Goal: Complete application form: Complete application form

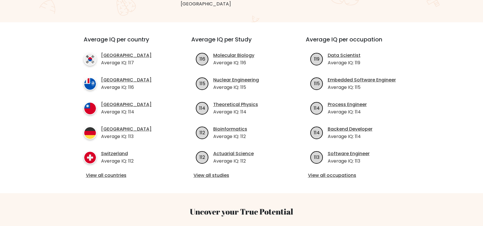
scroll to position [200, 0]
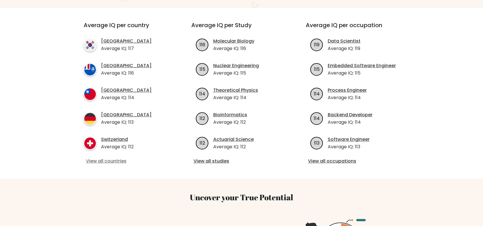
click at [115, 158] on link "View all countries" at bounding box center [127, 161] width 83 height 7
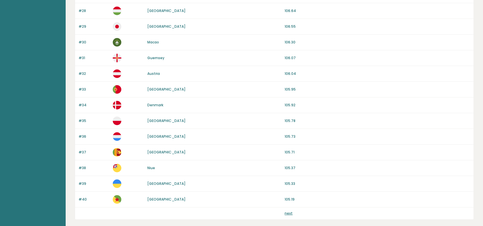
scroll to position [512, 0]
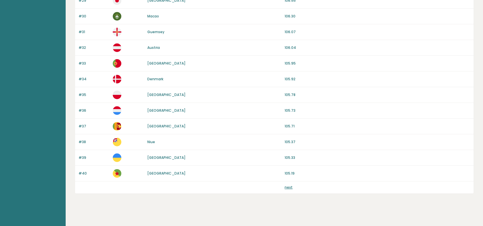
click at [288, 185] on link "next" at bounding box center [289, 187] width 8 height 5
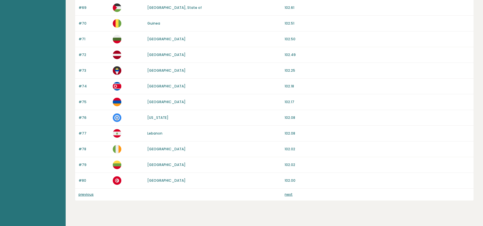
scroll to position [512, 0]
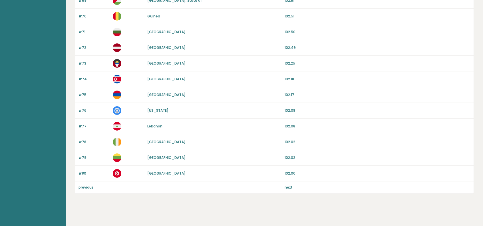
click at [290, 185] on link "next" at bounding box center [289, 187] width 8 height 5
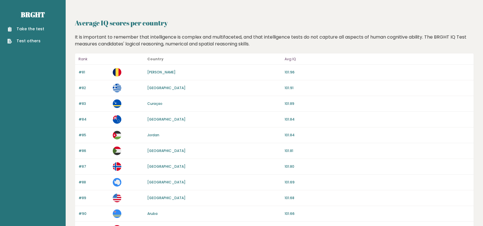
click at [33, 28] on link "Take the test" at bounding box center [25, 29] width 37 height 6
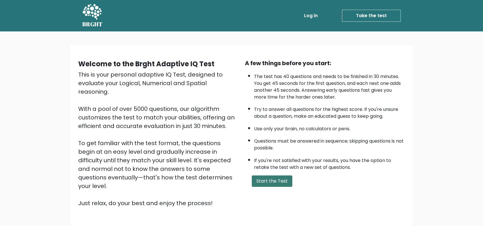
click at [270, 181] on button "Start the Test" at bounding box center [272, 180] width 41 height 11
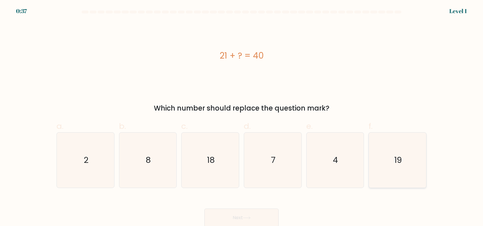
click at [396, 166] on icon "19" at bounding box center [397, 160] width 55 height 55
click at [242, 117] on input "f. 19" at bounding box center [242, 115] width 0 height 4
radio input "true"
click at [236, 219] on button "Next" at bounding box center [241, 217] width 74 height 18
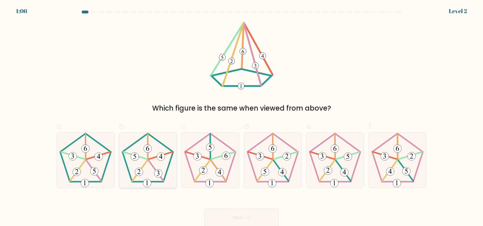
click at [147, 165] on icon at bounding box center [147, 160] width 55 height 55
click at [242, 117] on input "b." at bounding box center [242, 115] width 0 height 4
radio input "true"
click at [235, 218] on button "Next" at bounding box center [241, 217] width 74 height 18
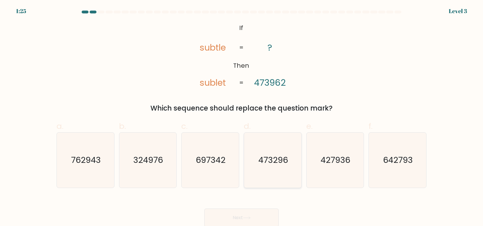
click at [276, 159] on text "473296" at bounding box center [273, 159] width 30 height 11
click at [242, 117] on input "d. 473296" at bounding box center [242, 115] width 0 height 4
radio input "true"
click at [248, 220] on button "Next" at bounding box center [241, 217] width 74 height 18
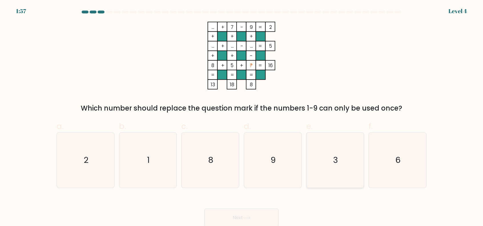
click at [334, 153] on icon "3" at bounding box center [335, 160] width 55 height 55
click at [242, 117] on input "e. 3" at bounding box center [242, 115] width 0 height 4
radio input "true"
click at [255, 219] on button "Next" at bounding box center [241, 217] width 74 height 18
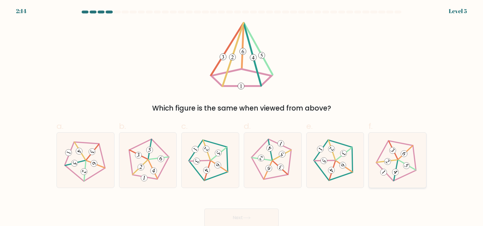
click at [396, 162] on icon at bounding box center [398, 160] width 44 height 44
click at [242, 117] on input "f." at bounding box center [242, 115] width 0 height 4
radio input "true"
click at [246, 217] on icon at bounding box center [247, 217] width 8 height 3
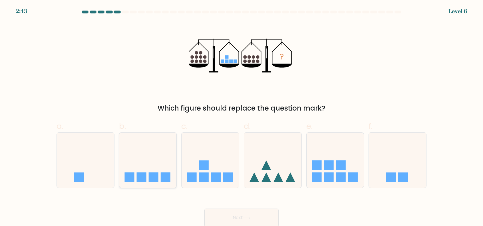
click at [143, 171] on icon at bounding box center [147, 159] width 57 height 47
click at [242, 117] on input "b." at bounding box center [242, 115] width 0 height 4
radio input "true"
click at [236, 217] on button "Next" at bounding box center [241, 217] width 74 height 18
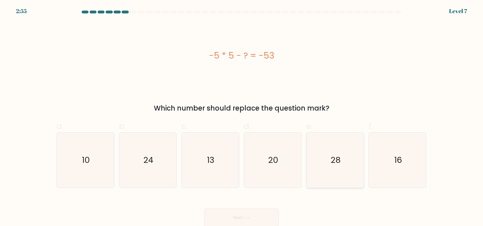
click at [331, 162] on text "28" at bounding box center [336, 159] width 10 height 11
click at [242, 117] on input "e. 28" at bounding box center [242, 115] width 0 height 4
radio input "true"
click at [244, 217] on button "Next" at bounding box center [241, 217] width 74 height 18
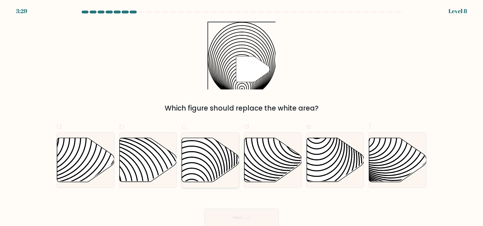
click at [200, 163] on icon at bounding box center [210, 160] width 57 height 44
click at [242, 117] on input "c." at bounding box center [242, 115] width 0 height 4
radio input "true"
click at [238, 216] on button "Next" at bounding box center [241, 217] width 74 height 18
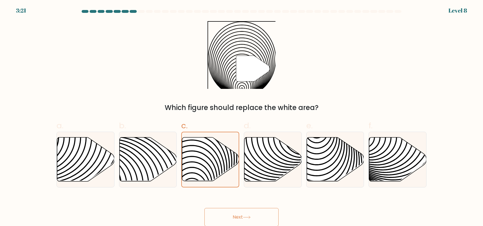
click at [240, 215] on button "Next" at bounding box center [241, 217] width 74 height 18
click at [254, 149] on icon at bounding box center [272, 159] width 57 height 44
click at [242, 116] on input "d." at bounding box center [242, 115] width 0 height 4
radio input "true"
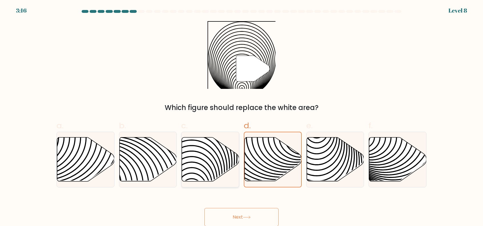
click at [214, 156] on icon at bounding box center [192, 137] width 116 height 116
click at [242, 116] on input "c." at bounding box center [242, 115] width 0 height 4
radio input "true"
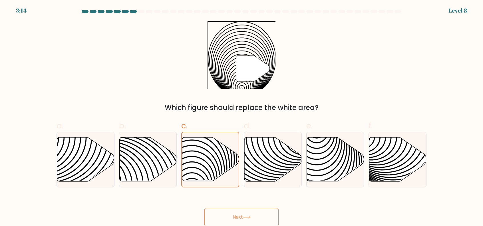
click at [237, 215] on button "Next" at bounding box center [241, 217] width 74 height 18
click at [242, 66] on icon at bounding box center [253, 69] width 34 height 26
click at [244, 216] on button "Next" at bounding box center [241, 217] width 74 height 18
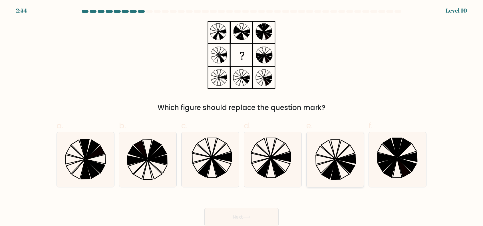
click at [338, 162] on icon at bounding box center [343, 169] width 14 height 19
click at [242, 116] on input "e." at bounding box center [242, 115] width 0 height 4
radio input "true"
click at [246, 217] on icon at bounding box center [247, 217] width 8 height 3
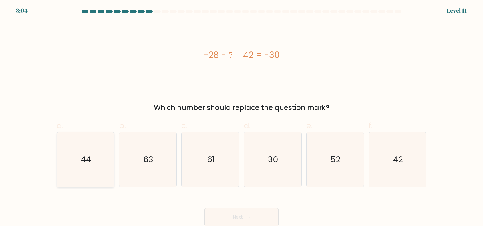
click at [93, 161] on icon "44" at bounding box center [85, 159] width 55 height 55
click at [242, 116] on input "a. 44" at bounding box center [242, 115] width 0 height 4
radio input "true"
click at [244, 214] on button "Next" at bounding box center [241, 217] width 74 height 18
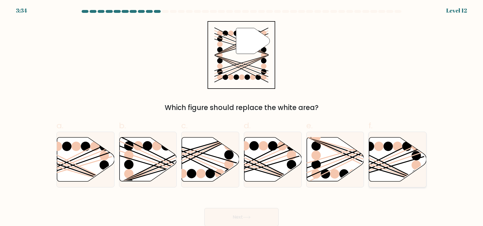
click at [402, 158] on icon at bounding box center [397, 159] width 57 height 44
click at [242, 116] on input "f." at bounding box center [242, 115] width 0 height 4
radio input "true"
click at [245, 215] on button "Next" at bounding box center [241, 217] width 74 height 18
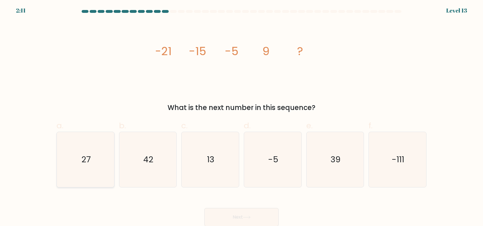
click at [82, 162] on text "27" at bounding box center [85, 159] width 9 height 11
click at [242, 116] on input "a. 27" at bounding box center [242, 115] width 0 height 4
radio input "true"
click at [237, 217] on button "Next" at bounding box center [241, 217] width 74 height 18
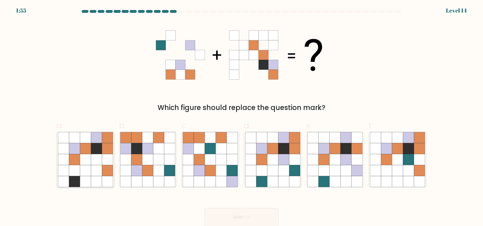
click at [96, 163] on icon at bounding box center [96, 159] width 11 height 11
click at [242, 116] on input "a." at bounding box center [242, 115] width 0 height 4
radio input "true"
click at [271, 159] on icon at bounding box center [272, 159] width 11 height 11
click at [242, 116] on input "d." at bounding box center [242, 115] width 0 height 4
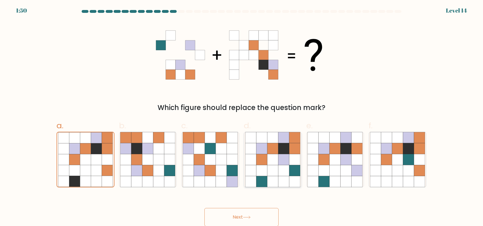
radio input "true"
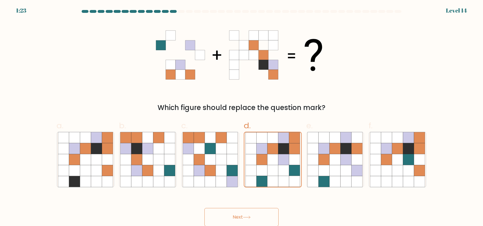
click at [250, 221] on button "Next" at bounding box center [241, 217] width 74 height 18
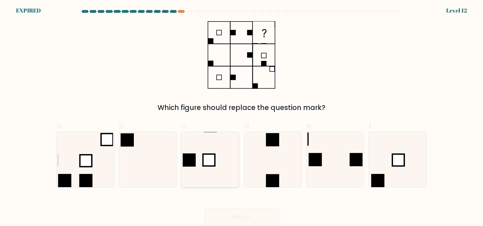
click at [224, 161] on icon at bounding box center [210, 159] width 55 height 55
click at [242, 116] on input "c." at bounding box center [242, 115] width 0 height 4
radio input "true"
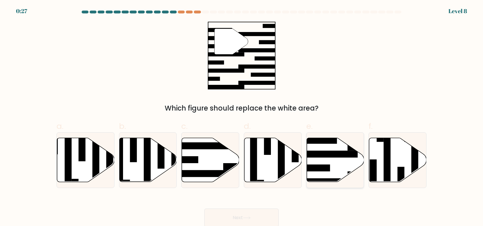
click at [348, 159] on icon at bounding box center [335, 160] width 57 height 44
click at [242, 117] on input "e." at bounding box center [242, 115] width 0 height 4
radio input "true"
click at [251, 218] on icon at bounding box center [247, 217] width 8 height 3
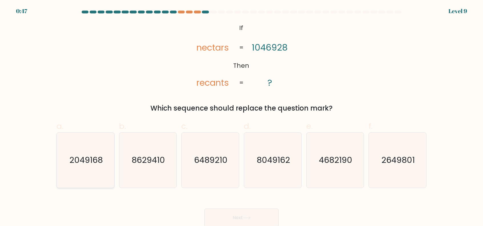
click at [95, 167] on icon "2049168" at bounding box center [85, 160] width 55 height 55
click at [242, 117] on input "a. 2049168" at bounding box center [242, 115] width 0 height 4
radio input "true"
click at [252, 214] on button "Next" at bounding box center [241, 217] width 74 height 18
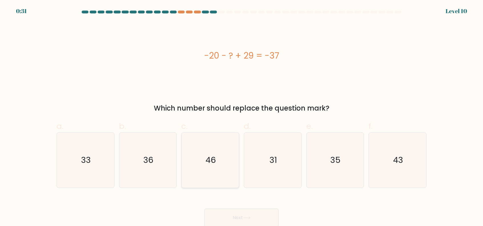
click at [218, 162] on icon "46" at bounding box center [210, 160] width 55 height 55
click at [242, 117] on input "c. 46" at bounding box center [242, 115] width 0 height 4
radio input "true"
click at [242, 218] on button "Next" at bounding box center [241, 217] width 74 height 18
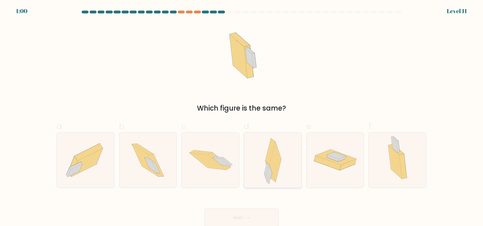
click at [286, 162] on div at bounding box center [273, 160] width 58 height 56
click at [242, 117] on input "d." at bounding box center [242, 115] width 0 height 4
radio input "true"
click at [245, 218] on icon at bounding box center [246, 217] width 7 height 3
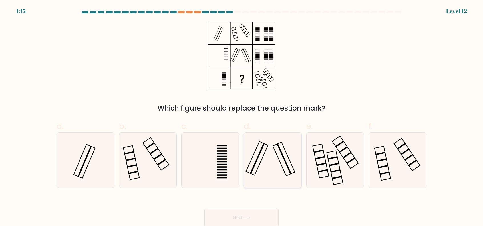
click at [271, 164] on icon at bounding box center [272, 160] width 55 height 55
click at [242, 117] on input "d." at bounding box center [242, 115] width 0 height 4
radio input "true"
click at [251, 216] on icon at bounding box center [247, 217] width 8 height 3
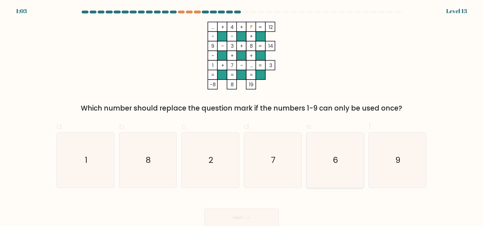
click at [325, 141] on icon "6" at bounding box center [335, 160] width 55 height 55
click at [242, 117] on input "e. 6" at bounding box center [242, 115] width 0 height 4
radio input "true"
click at [254, 218] on button "Next" at bounding box center [241, 217] width 74 height 18
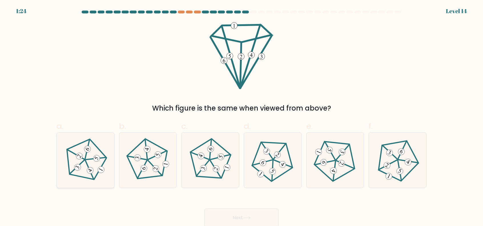
click at [94, 165] on icon at bounding box center [85, 160] width 44 height 44
click at [242, 117] on input "a." at bounding box center [242, 115] width 0 height 4
radio input "true"
click at [231, 218] on button "Next" at bounding box center [241, 217] width 74 height 18
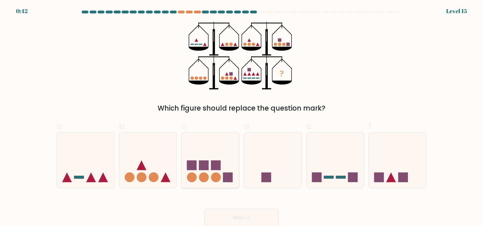
click at [203, 160] on icon at bounding box center [210, 159] width 57 height 47
click at [242, 117] on input "c." at bounding box center [242, 115] width 0 height 4
radio input "true"
click at [244, 216] on icon at bounding box center [247, 217] width 8 height 3
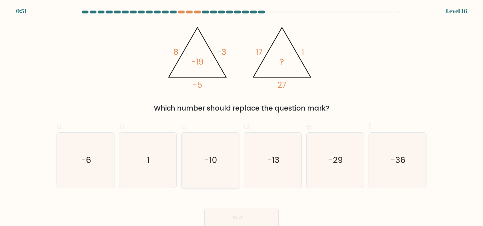
click at [219, 168] on icon "-10" at bounding box center [210, 160] width 55 height 55
click at [242, 117] on input "c. -10" at bounding box center [242, 115] width 0 height 4
radio input "true"
click at [247, 218] on icon at bounding box center [247, 217] width 8 height 3
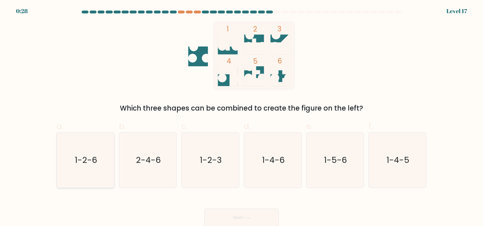
click at [91, 167] on icon "1-2-6" at bounding box center [85, 160] width 55 height 55
click at [242, 117] on input "a. 1-2-6" at bounding box center [242, 115] width 0 height 4
radio input "true"
click at [241, 216] on button "Next" at bounding box center [241, 217] width 74 height 18
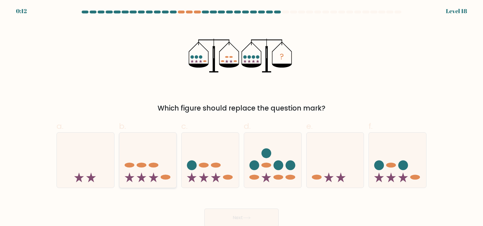
click at [160, 156] on icon at bounding box center [147, 159] width 57 height 47
click at [242, 117] on input "b." at bounding box center [242, 115] width 0 height 4
radio input "true"
click at [238, 219] on button "Next" at bounding box center [241, 217] width 74 height 18
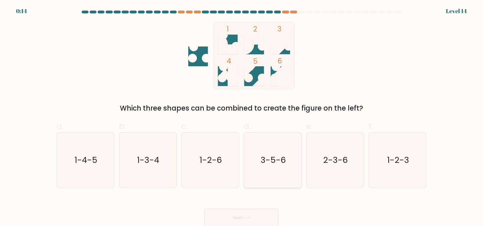
click at [272, 161] on text "3-5-6" at bounding box center [273, 159] width 25 height 11
click at [242, 117] on input "d. 3-5-6" at bounding box center [242, 115] width 0 height 4
radio input "true"
click at [239, 216] on button "Next" at bounding box center [241, 217] width 74 height 18
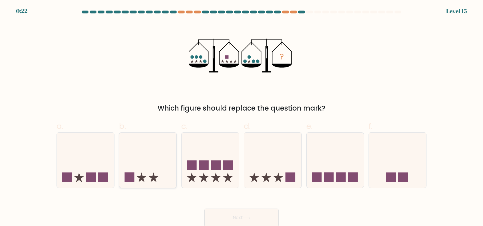
click at [159, 158] on icon at bounding box center [147, 159] width 57 height 47
click at [242, 117] on input "b." at bounding box center [242, 115] width 0 height 4
radio input "true"
click at [240, 216] on button "Next" at bounding box center [241, 217] width 74 height 18
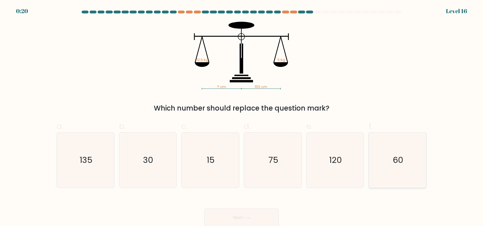
click at [393, 160] on text "60" at bounding box center [398, 159] width 11 height 11
click at [242, 117] on input "f. 60" at bounding box center [242, 115] width 0 height 4
radio input "true"
click at [244, 223] on button "Next" at bounding box center [241, 217] width 74 height 18
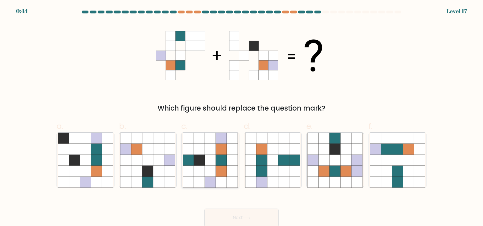
click at [228, 173] on icon at bounding box center [232, 170] width 11 height 11
click at [242, 117] on input "c." at bounding box center [242, 115] width 0 height 4
radio input "true"
click at [239, 212] on button "Next" at bounding box center [241, 217] width 74 height 18
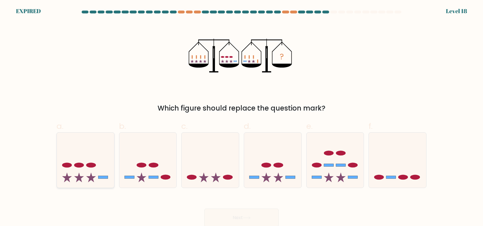
click at [99, 171] on icon at bounding box center [85, 159] width 57 height 47
click at [242, 117] on input "a." at bounding box center [242, 115] width 0 height 4
radio input "true"
click at [242, 218] on div "Next" at bounding box center [241, 211] width 377 height 32
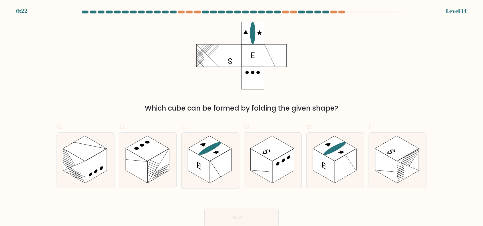
click at [218, 163] on rect at bounding box center [221, 166] width 22 height 35
click at [242, 117] on input "c." at bounding box center [242, 115] width 0 height 4
radio input "true"
click at [246, 216] on button "Next" at bounding box center [241, 217] width 74 height 18
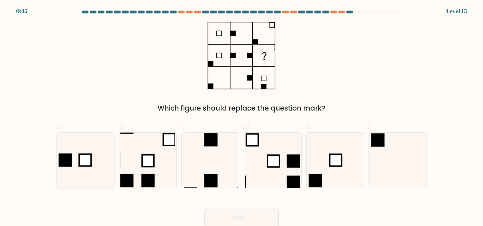
click at [98, 151] on icon at bounding box center [85, 160] width 55 height 55
click at [242, 117] on input "a." at bounding box center [242, 115] width 0 height 4
radio input "true"
click at [239, 219] on button "Next" at bounding box center [241, 217] width 74 height 18
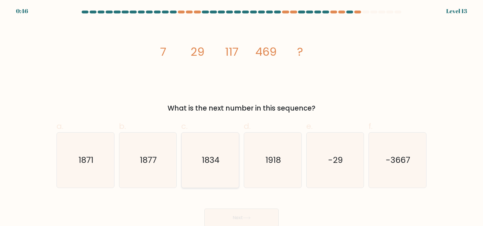
click at [199, 152] on icon "1834" at bounding box center [210, 160] width 55 height 55
click at [242, 117] on input "c. 1834" at bounding box center [242, 115] width 0 height 4
radio input "true"
click at [240, 218] on button "Next" at bounding box center [241, 217] width 74 height 18
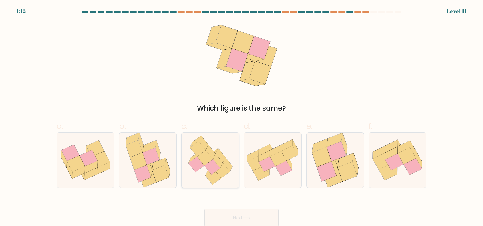
click at [207, 161] on icon at bounding box center [205, 157] width 16 height 15
click at [242, 117] on input "c." at bounding box center [242, 115] width 0 height 4
radio input "true"
click at [240, 219] on button "Next" at bounding box center [241, 217] width 74 height 18
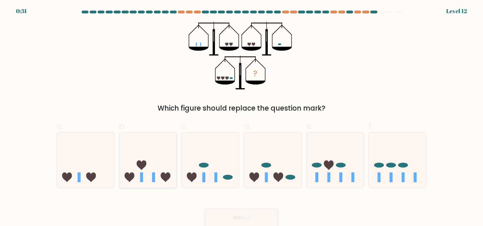
click at [155, 163] on icon at bounding box center [147, 159] width 57 height 47
click at [242, 117] on input "b." at bounding box center [242, 115] width 0 height 4
radio input "true"
click at [238, 218] on button "Next" at bounding box center [241, 217] width 74 height 18
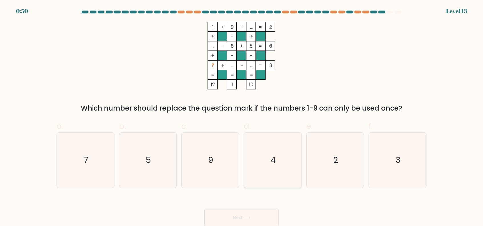
click at [264, 153] on icon "4" at bounding box center [272, 160] width 55 height 55
click at [242, 117] on input "d. 4" at bounding box center [242, 115] width 0 height 4
radio input "true"
click at [247, 218] on icon at bounding box center [247, 217] width 8 height 3
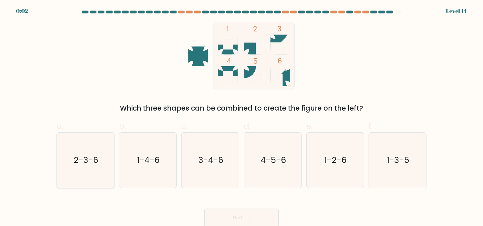
click at [93, 154] on icon "2-3-6" at bounding box center [85, 160] width 55 height 55
click at [242, 117] on input "a. 2-3-6" at bounding box center [242, 115] width 0 height 4
radio input "true"
click at [239, 218] on button "Next" at bounding box center [241, 217] width 74 height 18
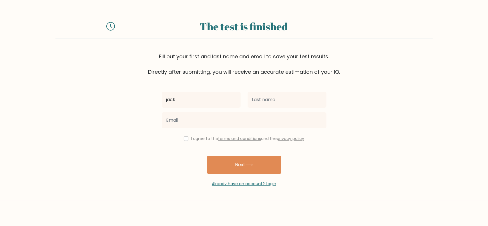
type input "jack"
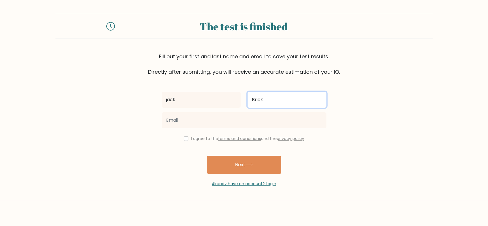
type input "Brick"
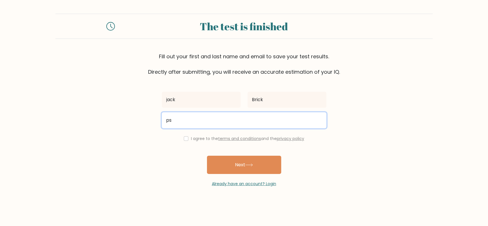
type input "[EMAIL_ADDRESS][DOMAIN_NAME]"
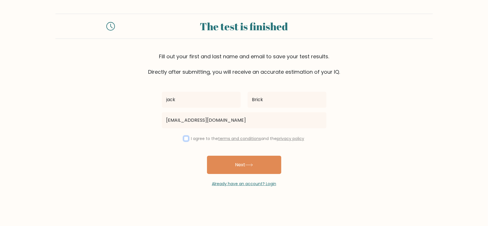
click at [184, 138] on input "checkbox" at bounding box center [186, 138] width 5 height 5
checkbox input "true"
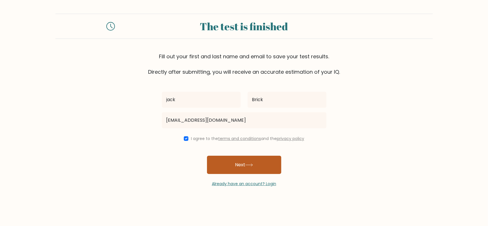
click at [244, 169] on button "Next" at bounding box center [244, 165] width 74 height 18
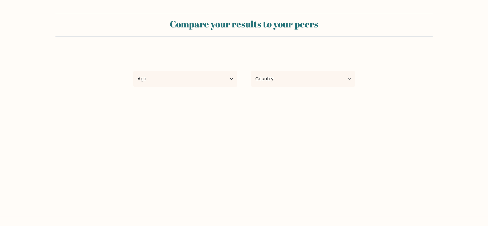
select select "US"
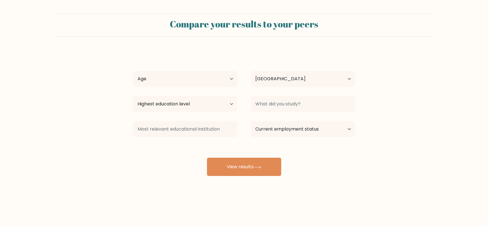
click at [244, 169] on button "View results" at bounding box center [244, 167] width 74 height 18
click at [177, 77] on select "Age Under 18 years old 18-24 years old 25-34 years old 35-44 years old 45-54 ye…" at bounding box center [185, 79] width 104 height 16
select select "35_44"
click at [133, 71] on select "Age Under 18 years old 18-24 years old 25-34 years old 35-44 years old 45-54 ye…" at bounding box center [185, 79] width 104 height 16
click at [231, 105] on select "Highest education level No schooling Primary Lower Secondary Upper Secondary Oc…" at bounding box center [185, 104] width 104 height 16
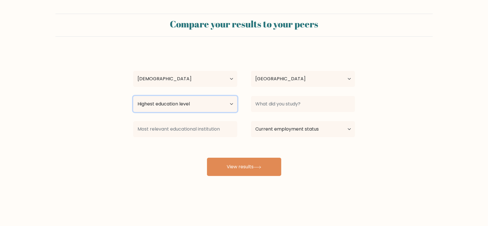
select select "bachelors_degree"
click at [133, 96] on select "Highest education level No schooling Primary Lower Secondary Upper Secondary Oc…" at bounding box center [185, 104] width 104 height 16
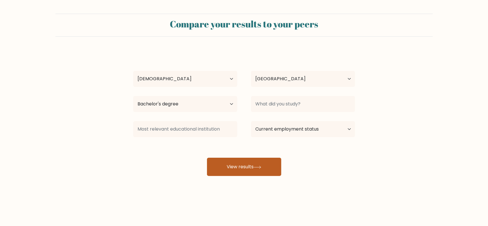
click at [263, 164] on button "View results" at bounding box center [244, 167] width 74 height 18
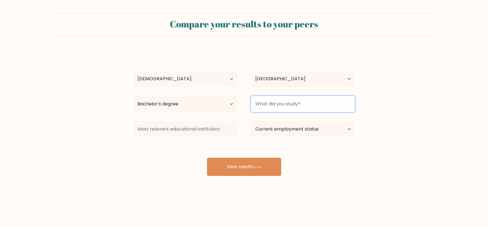
click at [322, 105] on input at bounding box center [303, 104] width 104 height 16
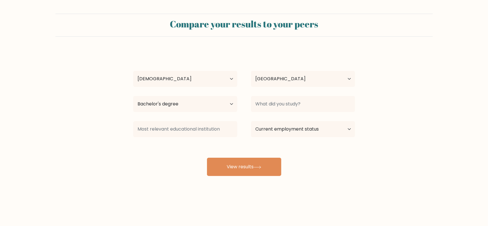
click at [376, 144] on form "Compare your results to your peers jack Brick Age Under 18 years old 18-24 year…" at bounding box center [244, 95] width 488 height 162
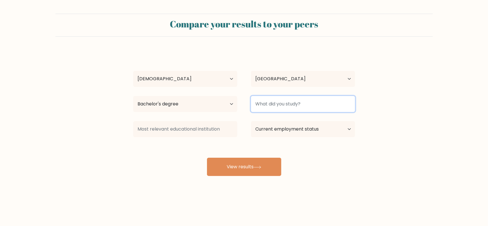
click at [311, 103] on input at bounding box center [303, 104] width 104 height 16
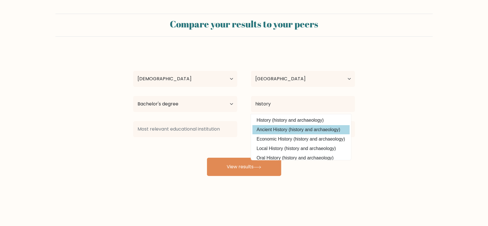
click at [301, 129] on option "Ancient History (history and archaeology)" at bounding box center [300, 129] width 97 height 9
type input "Ancient History"
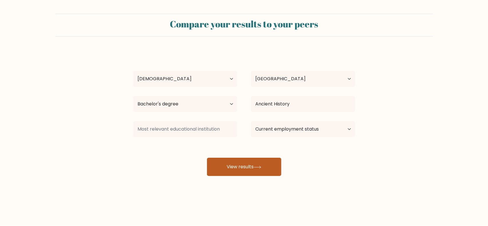
click at [263, 169] on button "View results" at bounding box center [244, 167] width 74 height 18
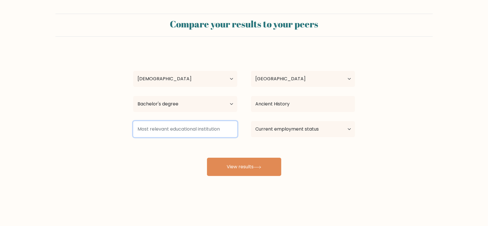
click at [158, 130] on input at bounding box center [185, 129] width 104 height 16
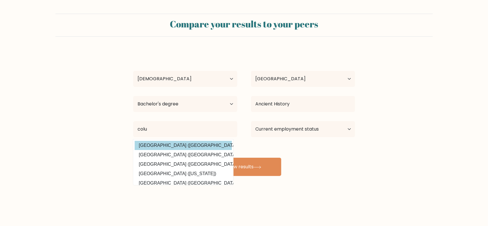
click at [173, 144] on option "Columbus University (Panama)" at bounding box center [183, 145] width 97 height 9
type input "Columbus University"
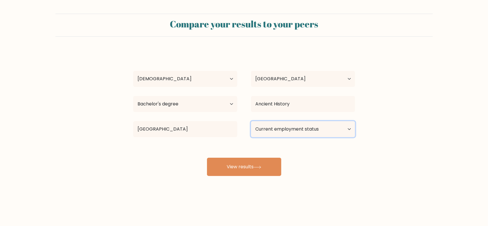
click at [276, 128] on select "Current employment status Employed Student Retired Other / prefer not to answer" at bounding box center [303, 129] width 104 height 16
select select "employed"
click at [251, 121] on select "Current employment status Employed Student Retired Other / prefer not to answer" at bounding box center [303, 129] width 104 height 16
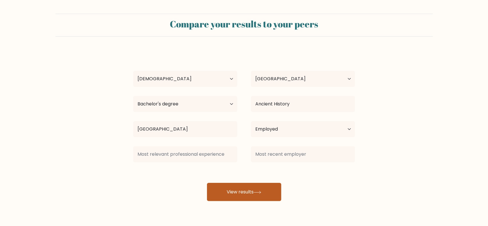
click at [237, 194] on button "View results" at bounding box center [244, 192] width 74 height 18
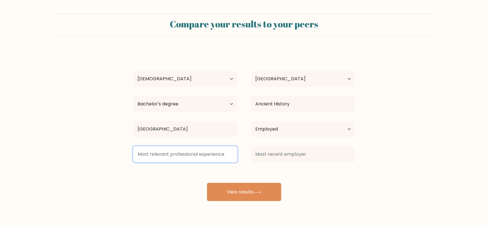
click at [161, 152] on input at bounding box center [185, 154] width 104 height 16
type input "d"
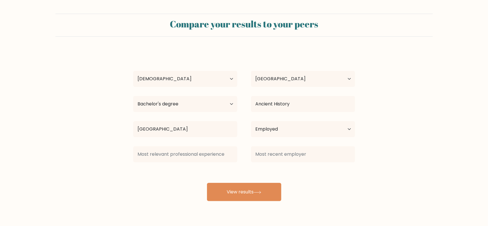
click at [170, 178] on div "jack Brick Age Under 18 years old 18-24 years old 25-34 years old 35-44 years o…" at bounding box center [244, 125] width 228 height 151
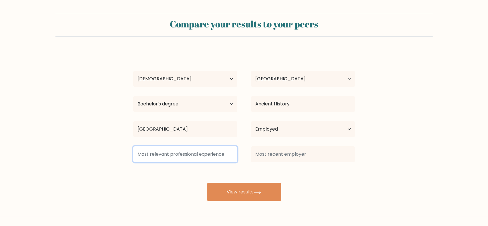
click at [170, 156] on input at bounding box center [185, 154] width 104 height 16
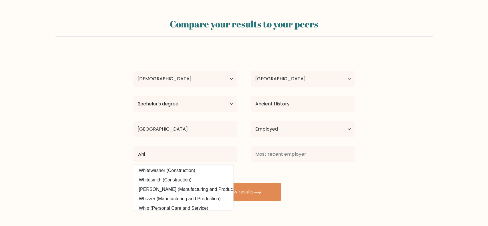
click at [170, 199] on div "jack Brick Age Under 18 years old 18-24 years old 25-34 years old 35-44 years o…" at bounding box center [244, 125] width 228 height 151
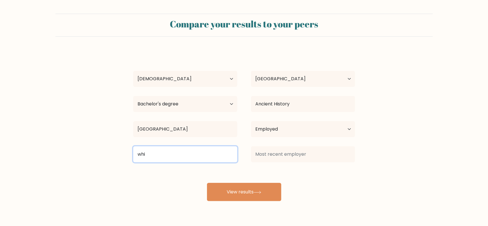
click at [151, 155] on input "whi" at bounding box center [185, 154] width 104 height 16
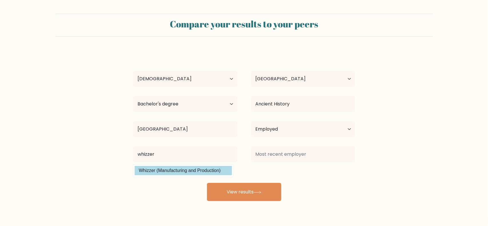
click at [176, 169] on option "Whizzer (Manufacturing and Production)" at bounding box center [183, 170] width 97 height 9
type input "Whizzer"
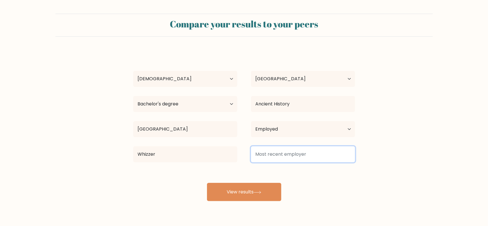
click at [277, 153] on input at bounding box center [303, 154] width 104 height 16
type input "r"
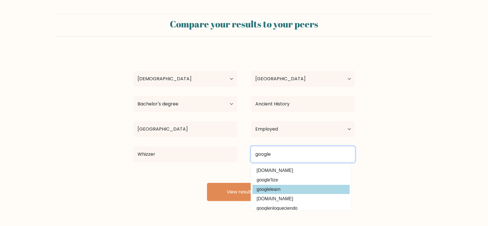
type input "google"
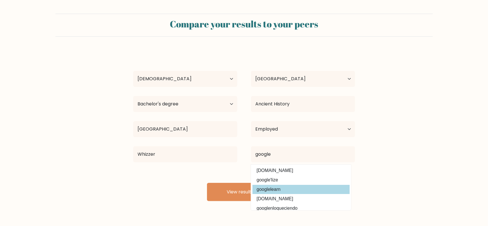
click at [275, 188] on div "jack Brick Age Under 18 years old 18-24 years old 25-34 years old 35-44 years o…" at bounding box center [244, 125] width 228 height 151
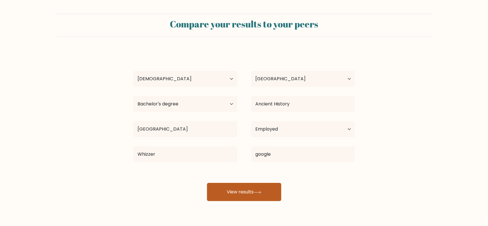
click at [251, 193] on button "View results" at bounding box center [244, 192] width 74 height 18
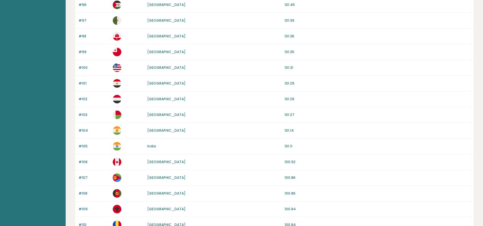
scroll to position [520, 0]
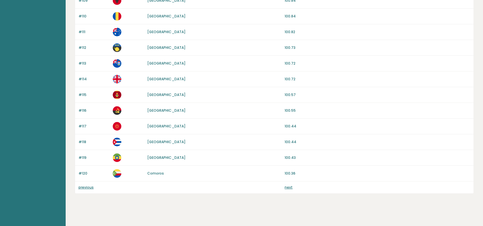
click at [88, 185] on link "previous" at bounding box center [86, 187] width 15 height 5
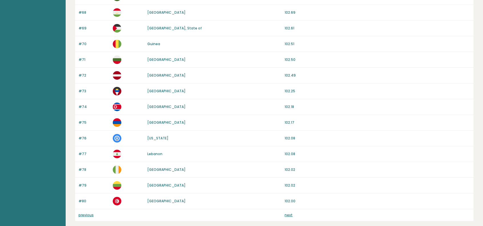
scroll to position [520, 0]
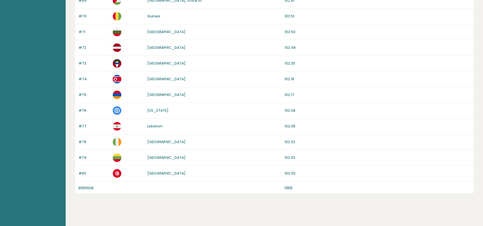
click at [89, 185] on link "previous" at bounding box center [86, 187] width 15 height 5
